Goal: Information Seeking & Learning: Understand process/instructions

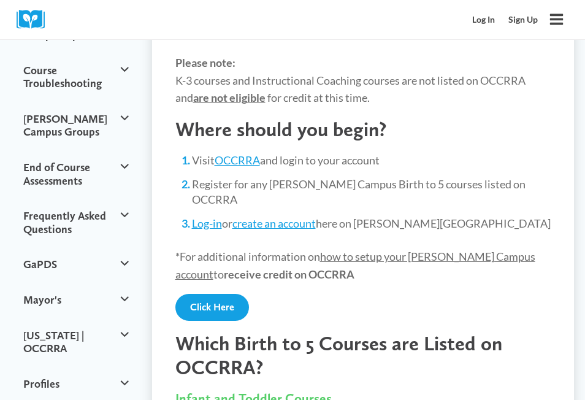
scroll to position [184, 0]
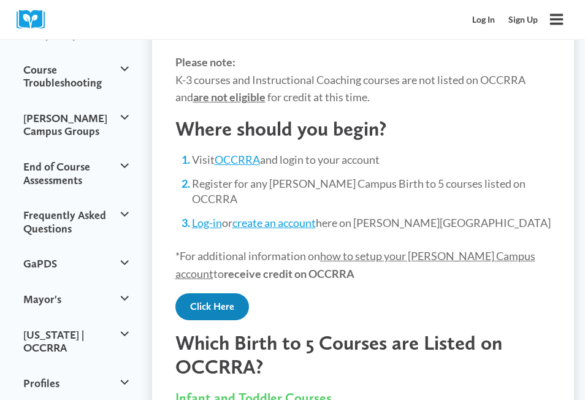
click at [230, 293] on link "Click Here" at bounding box center [212, 306] width 74 height 27
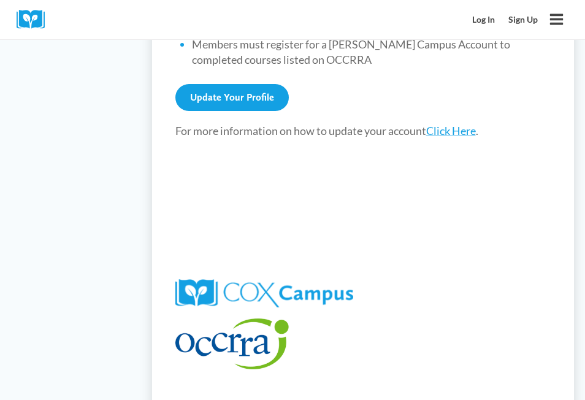
scroll to position [797, 0]
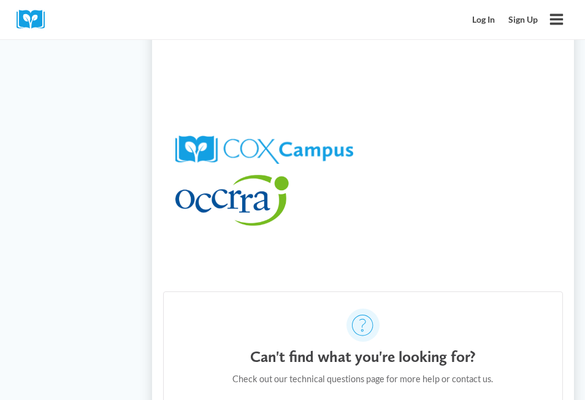
click at [300, 347] on h4 "Can't find what you're looking for?" at bounding box center [363, 356] width 226 height 18
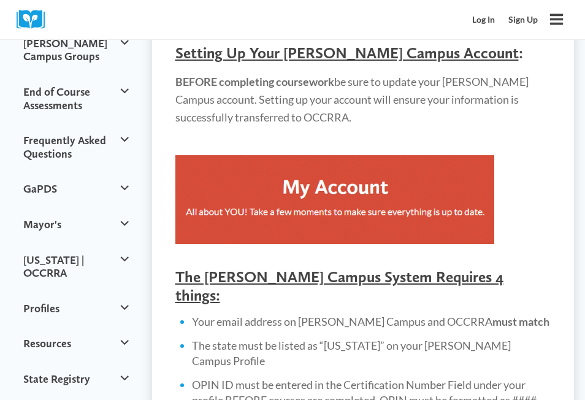
scroll to position [245, 0]
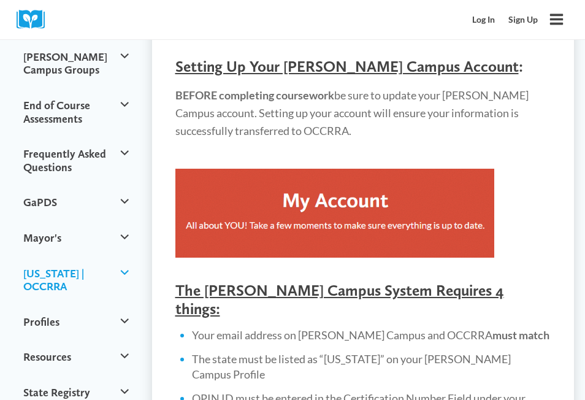
click at [82, 256] on button "[US_STATE] | OCCRRA" at bounding box center [76, 280] width 117 height 48
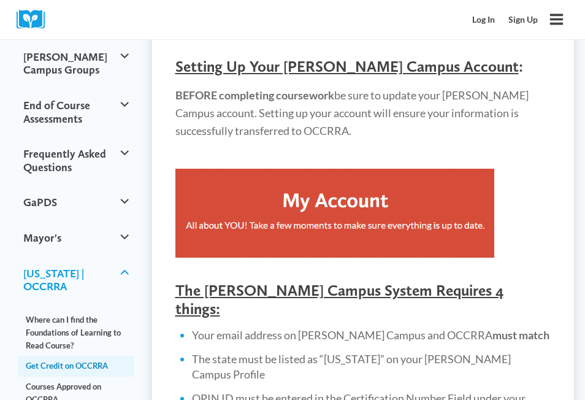
click at [37, 256] on button "[US_STATE] | OCCRRA" at bounding box center [76, 280] width 117 height 48
click at [126, 256] on button "[US_STATE] | OCCRRA" at bounding box center [76, 280] width 117 height 48
